Goal: Information Seeking & Learning: Learn about a topic

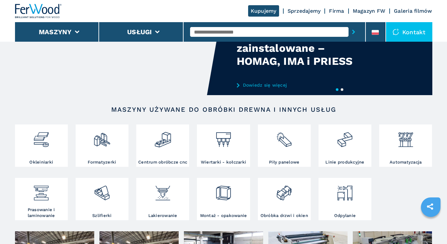
scroll to position [65, 0]
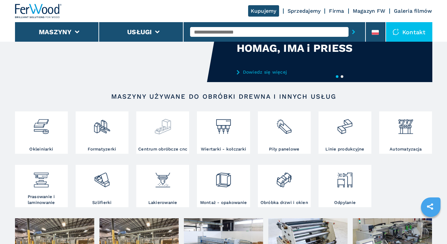
click at [156, 139] on div at bounding box center [163, 129] width 50 height 33
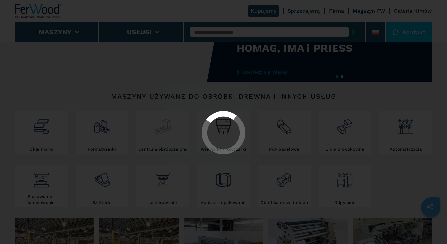
select select "**********"
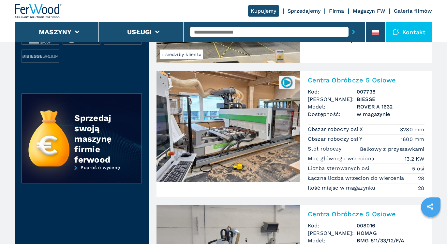
scroll to position [274, 0]
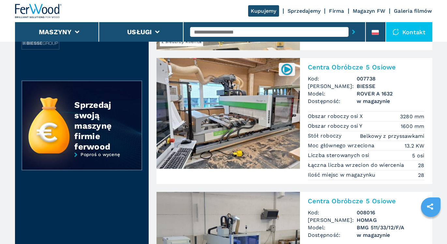
click at [287, 70] on img at bounding box center [286, 69] width 13 height 13
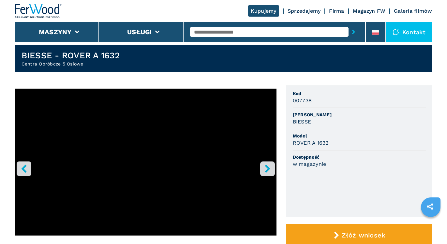
scroll to position [39, 0]
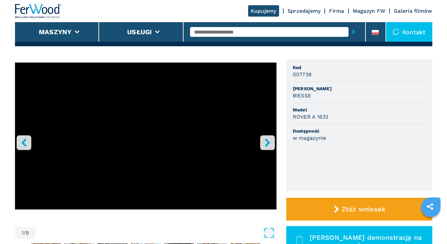
select select "**********"
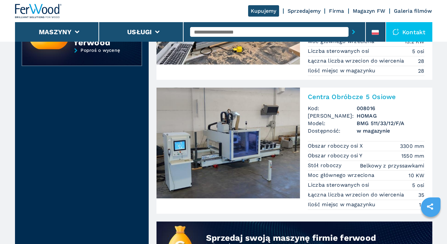
scroll to position [391, 0]
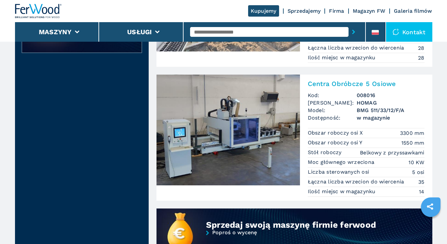
click at [207, 136] on img at bounding box center [227, 130] width 143 height 111
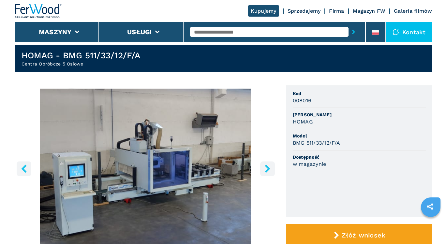
scroll to position [26, 0]
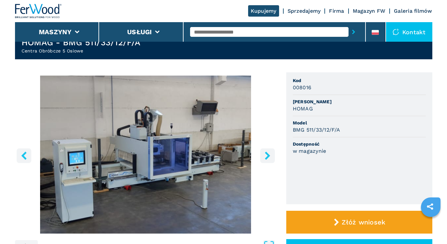
click at [273, 155] on button "right-button" at bounding box center [267, 155] width 15 height 15
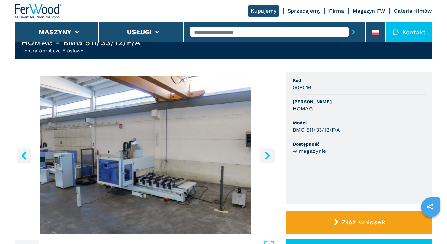
click at [273, 155] on button "right-button" at bounding box center [267, 155] width 15 height 15
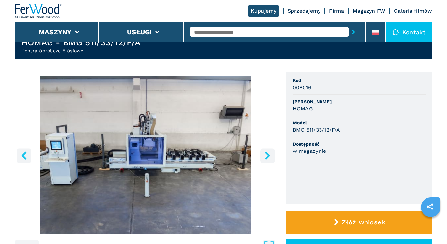
click at [273, 155] on button "right-button" at bounding box center [267, 155] width 15 height 15
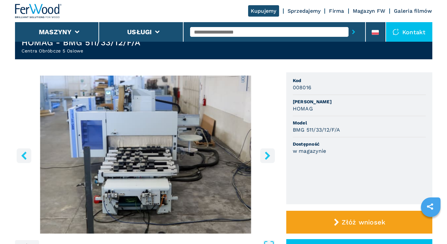
click at [273, 155] on button "right-button" at bounding box center [267, 155] width 15 height 15
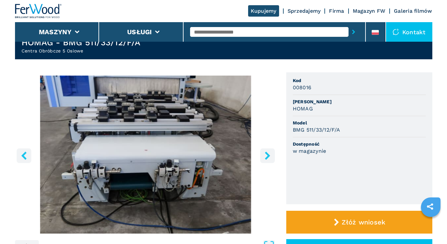
click at [273, 155] on button "right-button" at bounding box center [267, 155] width 15 height 15
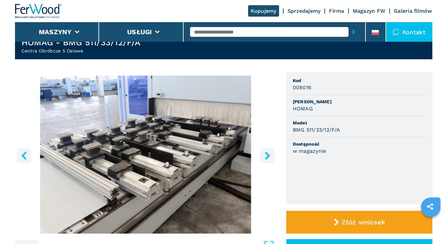
click at [273, 155] on button "right-button" at bounding box center [267, 155] width 15 height 15
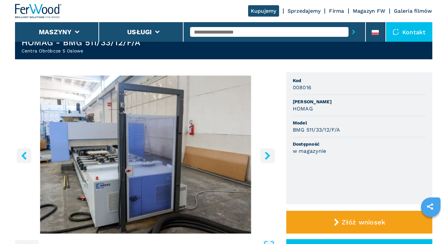
click at [273, 156] on button "right-button" at bounding box center [267, 155] width 15 height 15
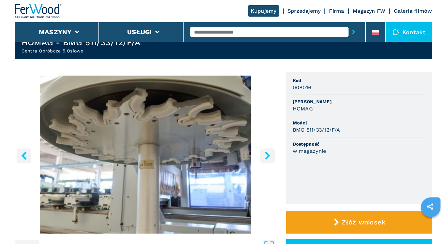
click at [273, 156] on button "right-button" at bounding box center [267, 155] width 15 height 15
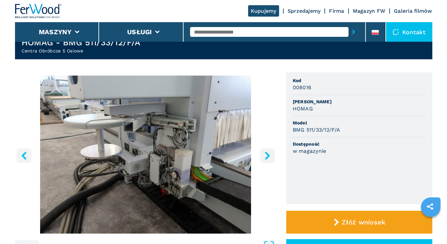
click at [273, 156] on button "right-button" at bounding box center [267, 155] width 15 height 15
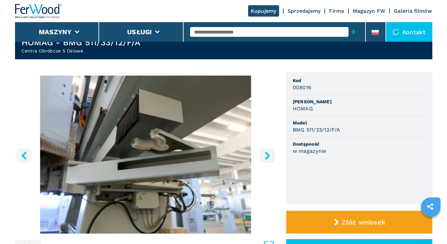
click at [273, 156] on button "right-button" at bounding box center [267, 155] width 15 height 15
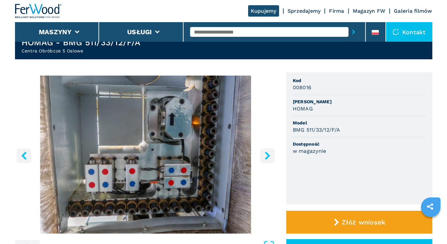
click at [273, 156] on button "right-button" at bounding box center [267, 155] width 15 height 15
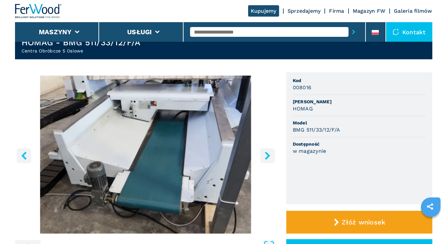
click at [273, 156] on button "right-button" at bounding box center [267, 155] width 15 height 15
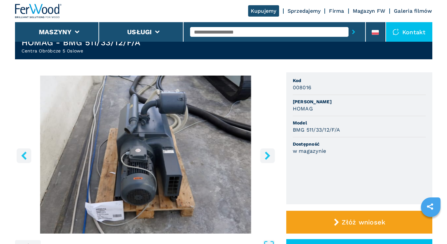
click at [273, 156] on button "right-button" at bounding box center [267, 155] width 15 height 15
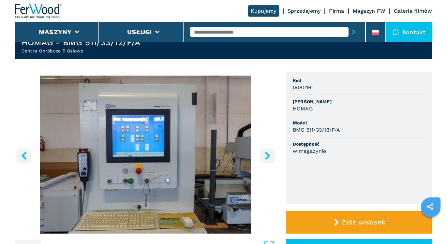
click at [271, 157] on icon "right-button" at bounding box center [267, 156] width 8 height 8
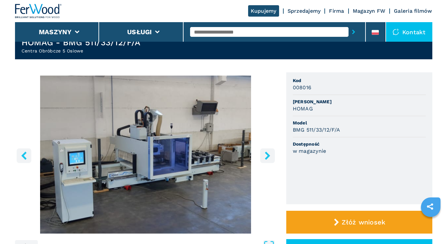
click at [271, 157] on icon "right-button" at bounding box center [267, 156] width 8 height 8
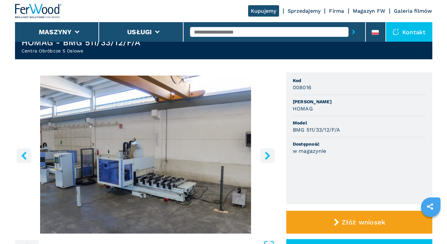
click at [271, 157] on icon "right-button" at bounding box center [267, 156] width 8 height 8
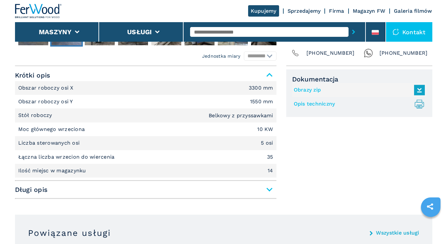
scroll to position [274, 0]
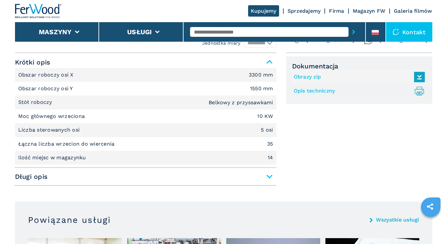
click at [267, 180] on span "Długi opis" at bounding box center [145, 177] width 261 height 12
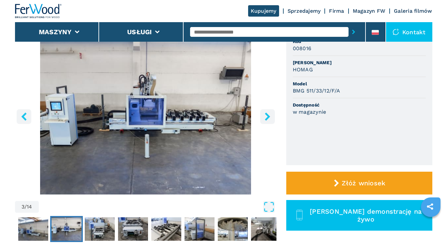
scroll to position [26, 0]
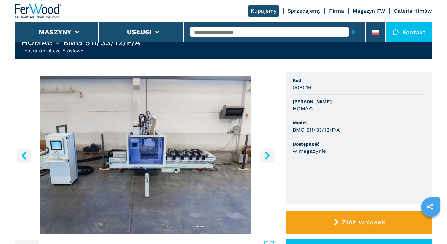
click at [24, 154] on icon "left-button" at bounding box center [23, 156] width 5 height 8
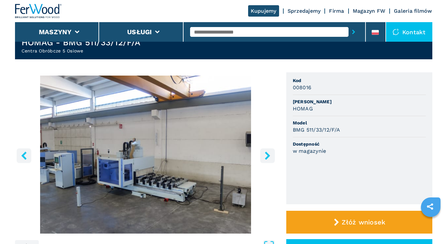
click at [24, 154] on icon "left-button" at bounding box center [23, 156] width 5 height 8
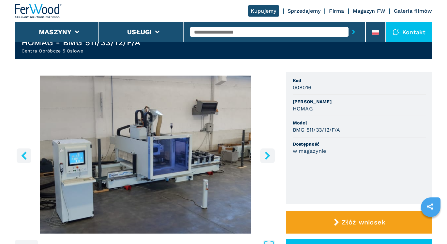
click at [24, 154] on icon "left-button" at bounding box center [23, 156] width 5 height 8
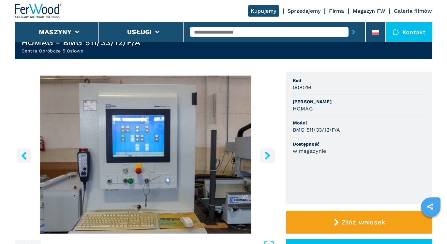
click at [24, 154] on icon "left-button" at bounding box center [23, 156] width 5 height 8
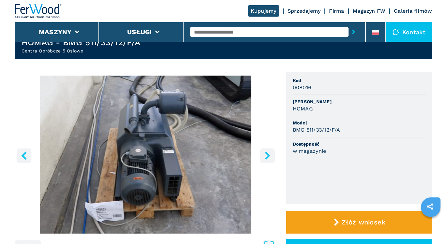
click at [24, 154] on icon "left-button" at bounding box center [23, 156] width 5 height 8
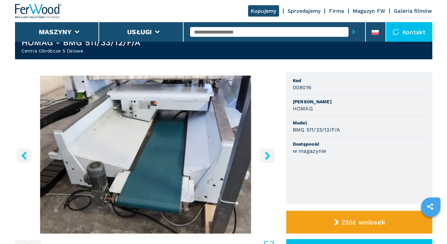
click at [24, 154] on icon "left-button" at bounding box center [23, 156] width 5 height 8
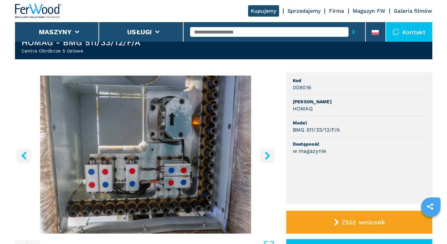
click at [24, 154] on icon "left-button" at bounding box center [23, 156] width 5 height 8
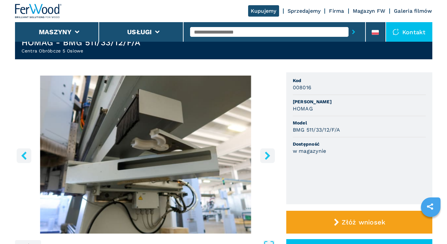
click at [24, 154] on icon "left-button" at bounding box center [23, 156] width 5 height 8
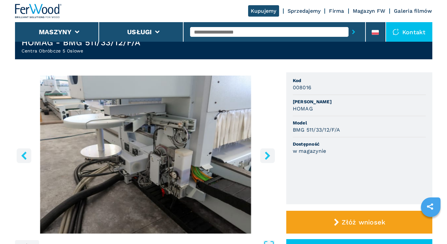
click at [24, 154] on icon "left-button" at bounding box center [23, 156] width 5 height 8
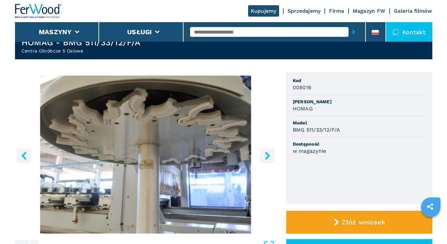
click at [24, 154] on icon "left-button" at bounding box center [23, 156] width 5 height 8
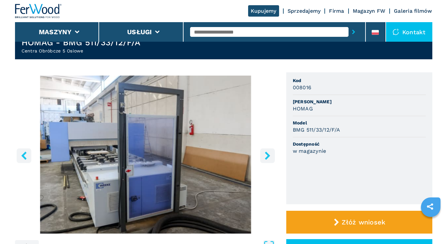
click at [24, 154] on icon "left-button" at bounding box center [23, 156] width 5 height 8
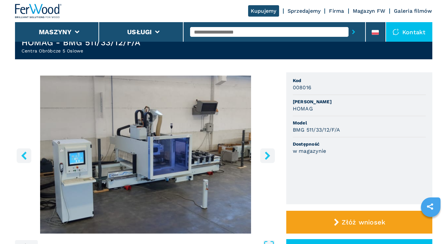
select select "**********"
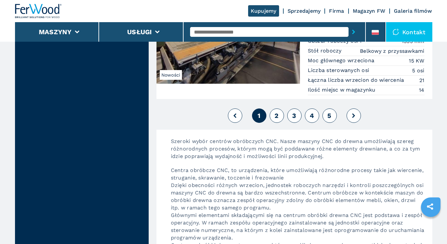
scroll to position [1669, 0]
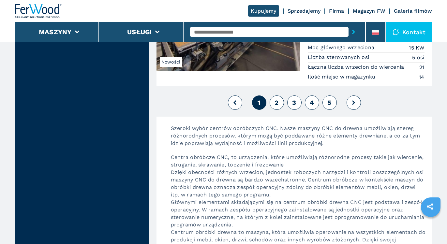
click at [276, 106] on span "2" at bounding box center [276, 103] width 4 height 8
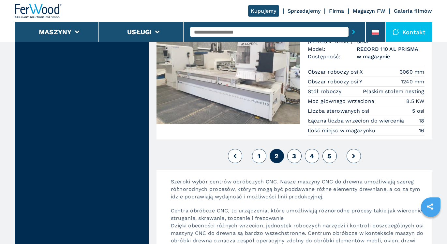
scroll to position [1676, 0]
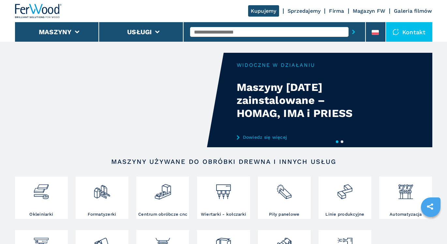
click at [271, 163] on h2 "Maszyny używane do obróbki drewna i innych usług" at bounding box center [223, 162] width 375 height 8
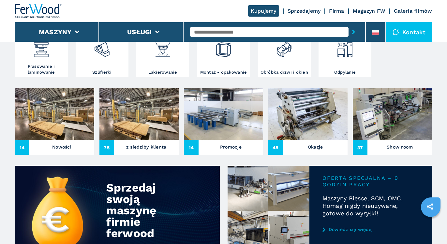
scroll to position [222, 0]
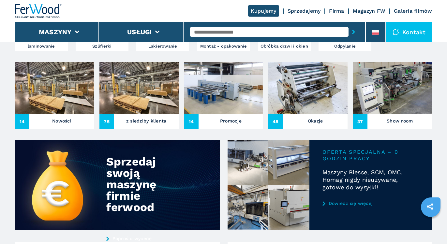
click at [320, 113] on img at bounding box center [307, 88] width 79 height 52
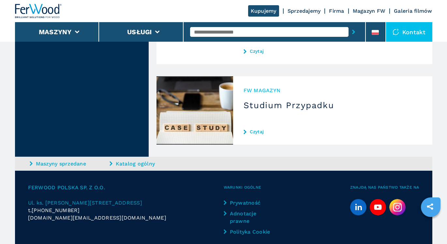
scroll to position [1820, 0]
